Goal: Information Seeking & Learning: Learn about a topic

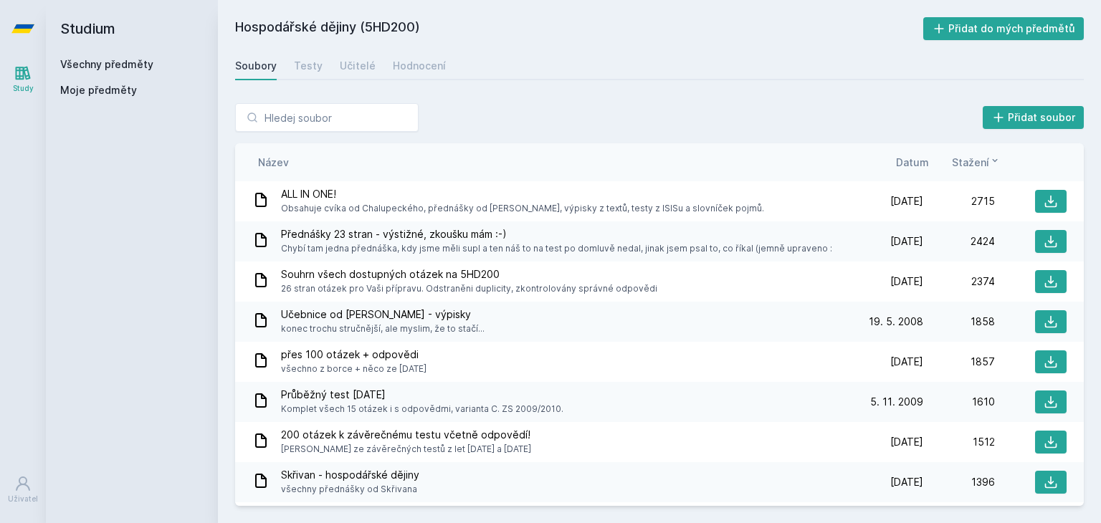
click at [107, 61] on link "Všechny předměty" at bounding box center [106, 64] width 93 height 12
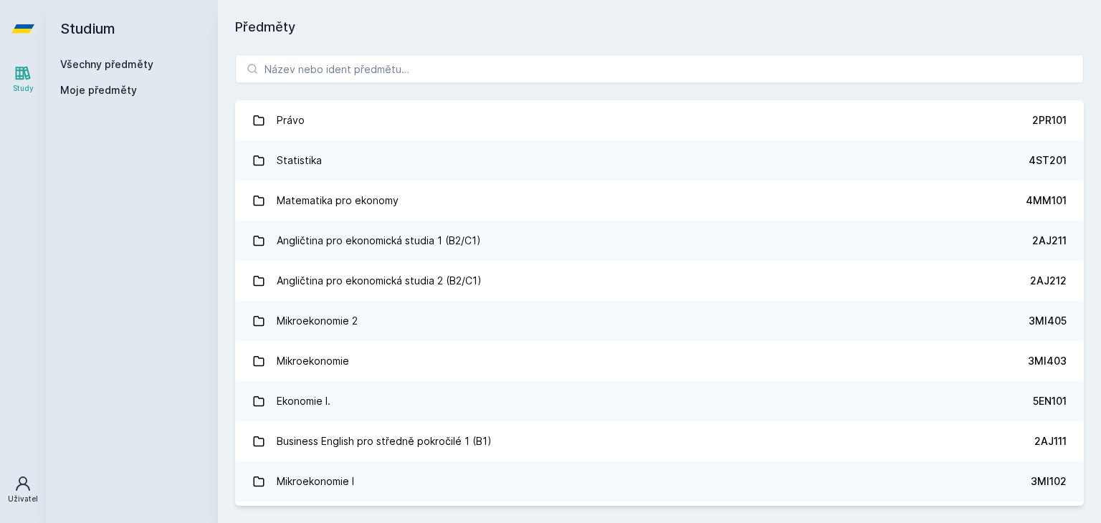
click at [16, 484] on icon at bounding box center [22, 483] width 17 height 17
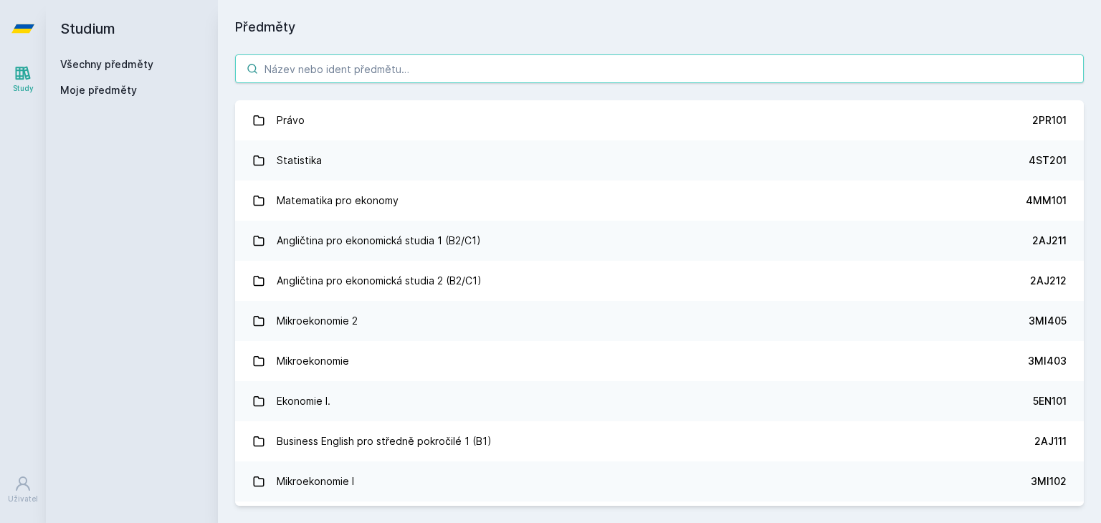
click at [275, 58] on input "search" at bounding box center [659, 68] width 848 height 29
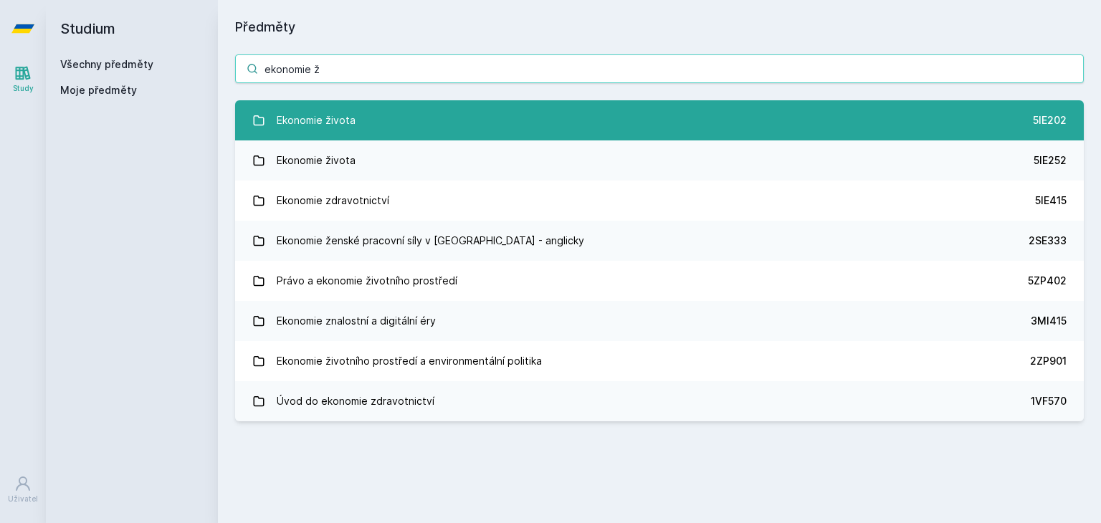
type input "ekonomie ž"
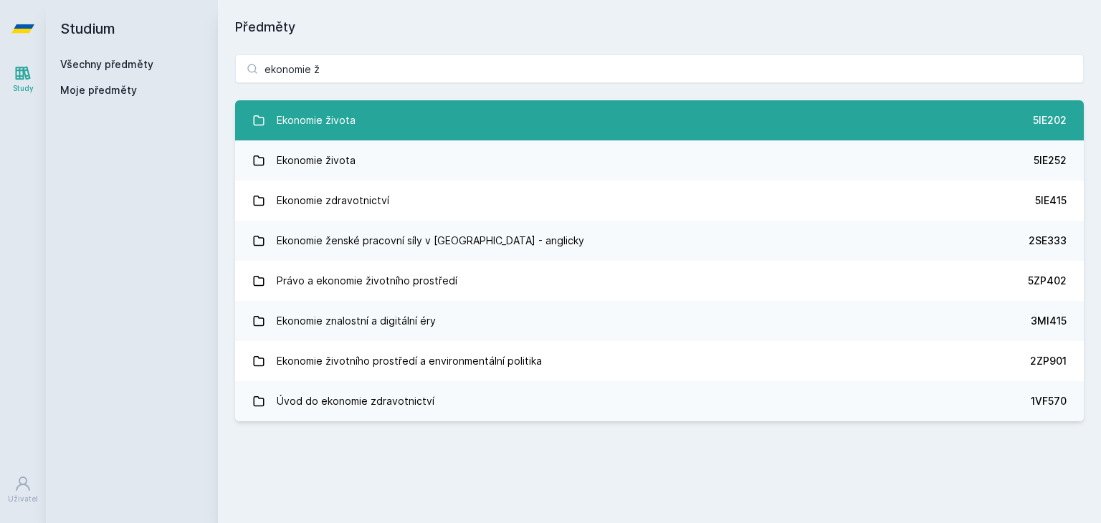
click at [320, 138] on link "Ekonomie života 5IE202" at bounding box center [659, 120] width 848 height 40
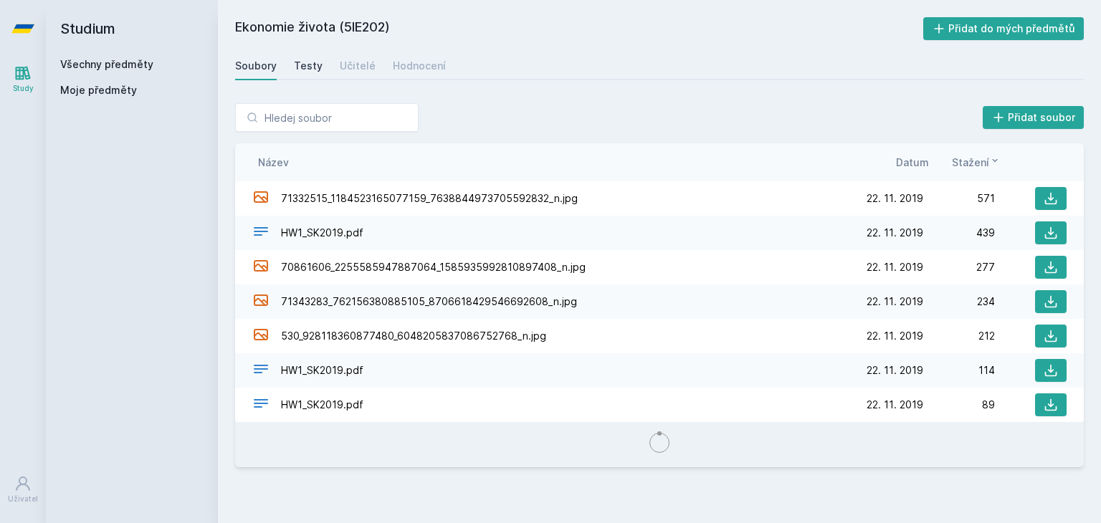
click at [304, 69] on div "Testy" at bounding box center [308, 66] width 29 height 14
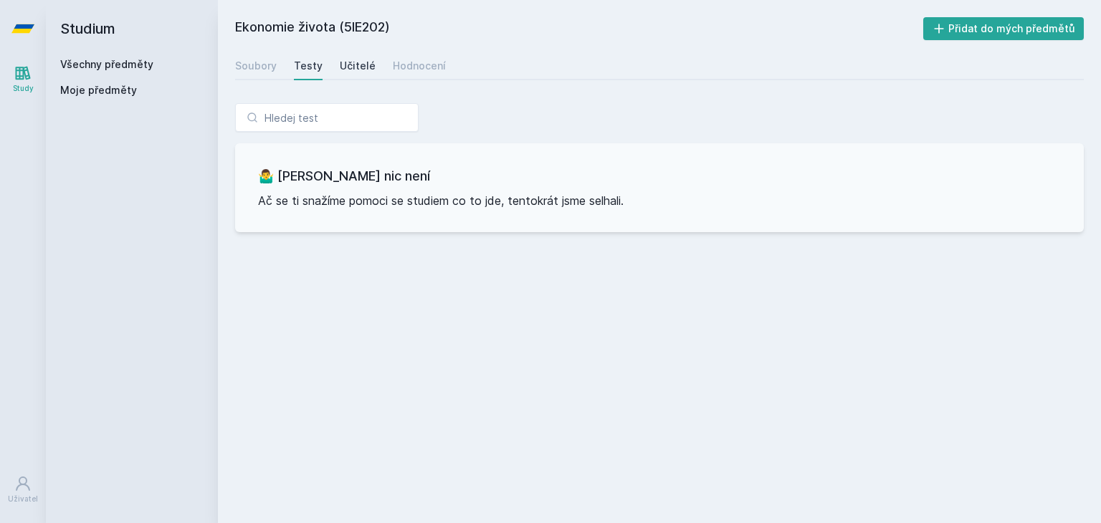
click at [358, 64] on div "Učitelé" at bounding box center [358, 66] width 36 height 14
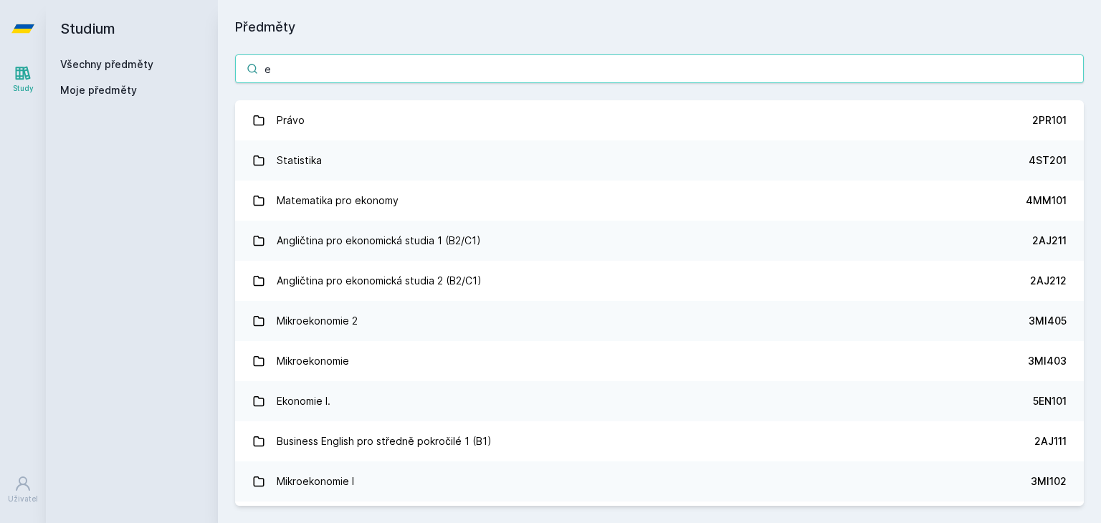
click at [310, 70] on input "e" at bounding box center [659, 68] width 848 height 29
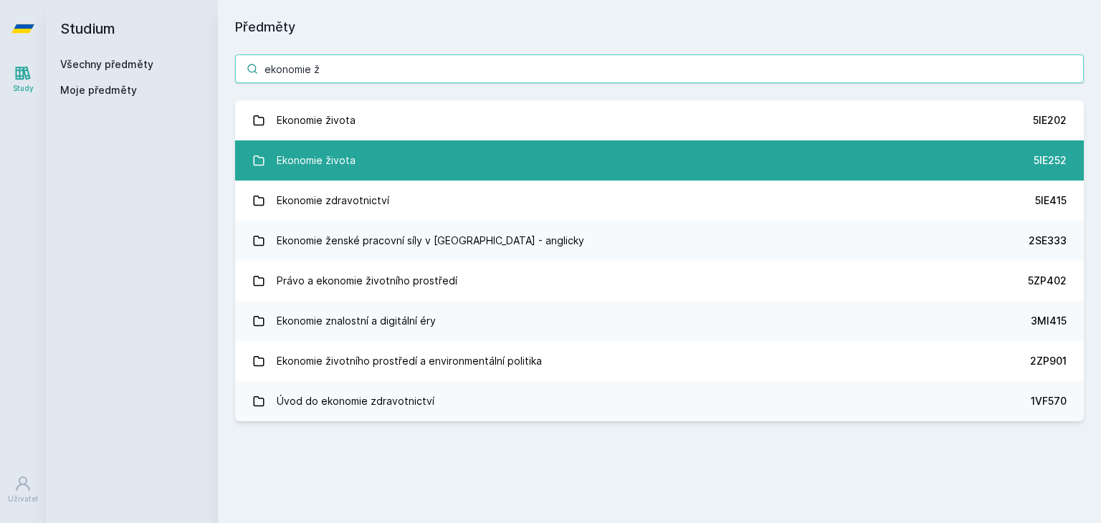
type input "ekonomie ž"
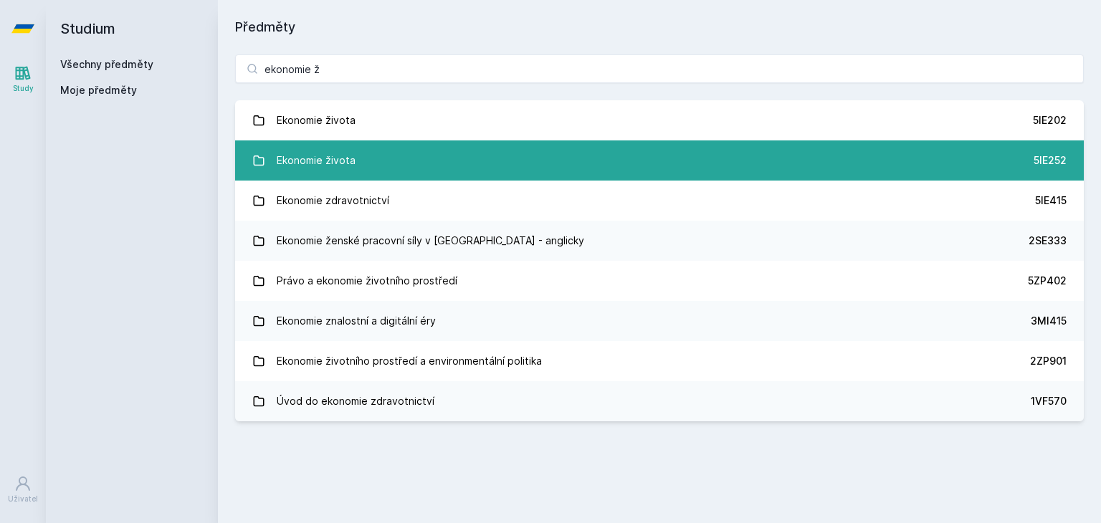
click at [369, 168] on link "Ekonomie života 5IE252" at bounding box center [659, 160] width 848 height 40
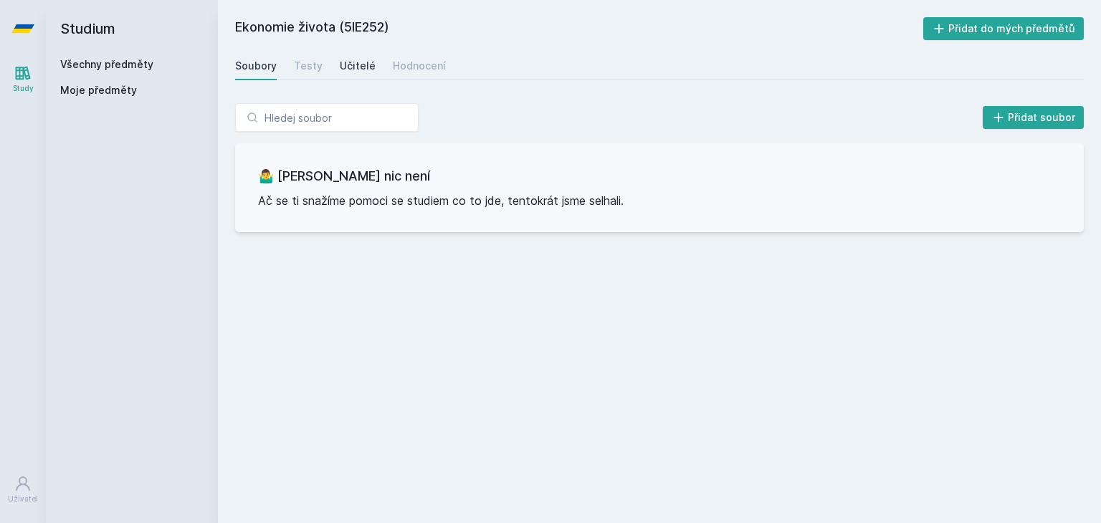
click at [360, 65] on div "Učitelé" at bounding box center [358, 66] width 36 height 14
